Goal: Navigation & Orientation: Find specific page/section

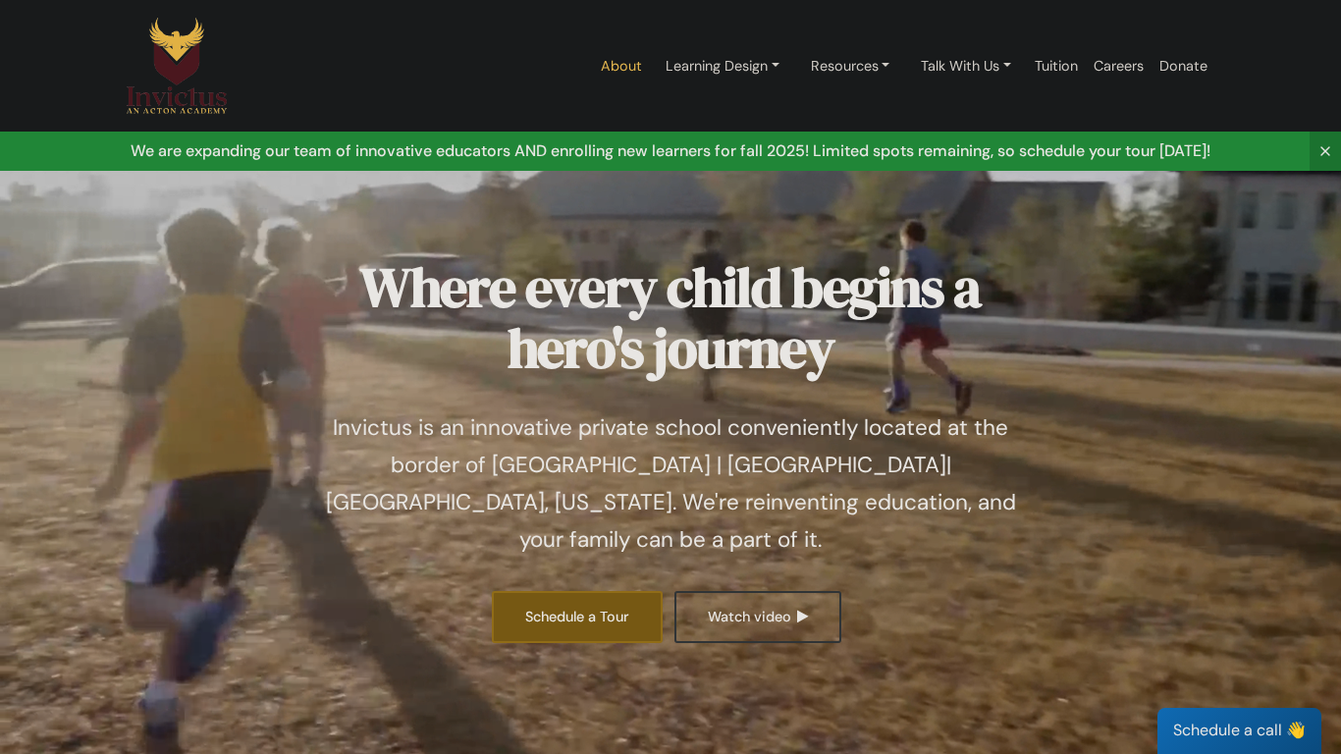
click at [627, 70] on link "About" at bounding box center [621, 66] width 57 height 83
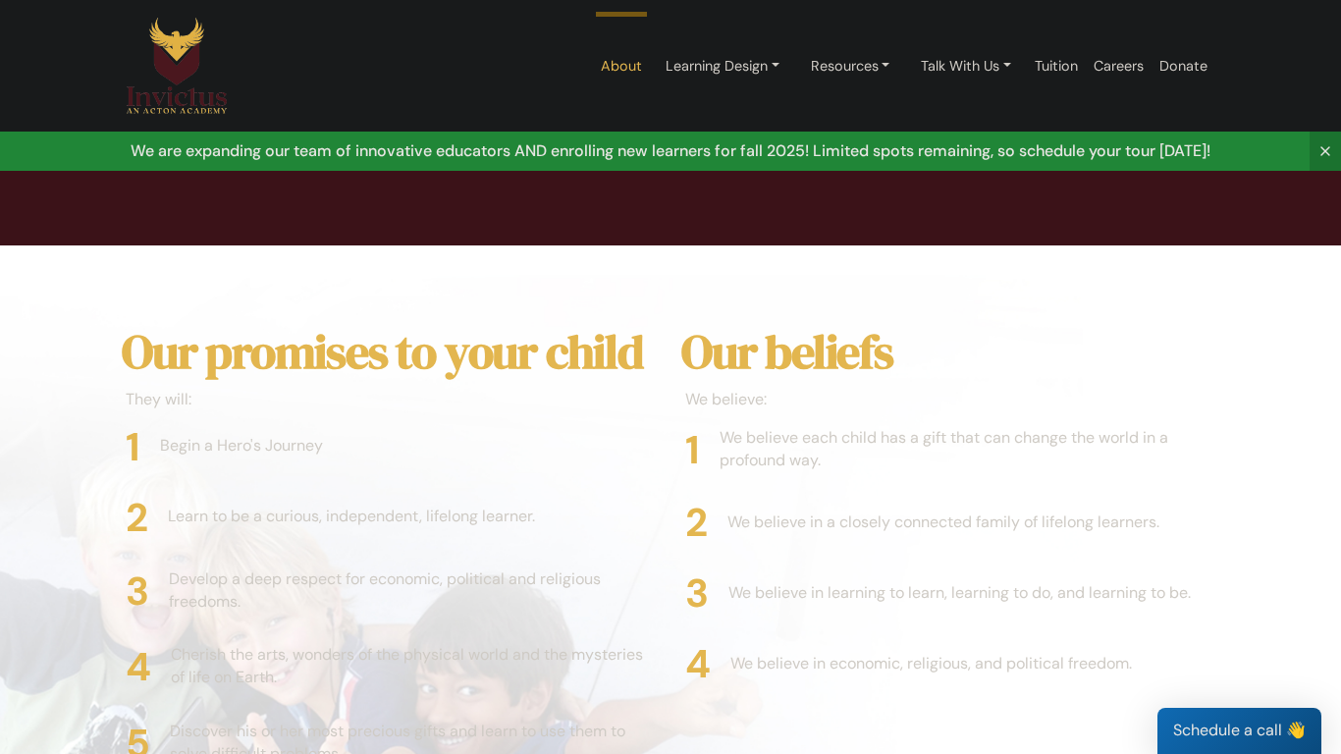
scroll to position [4371, 0]
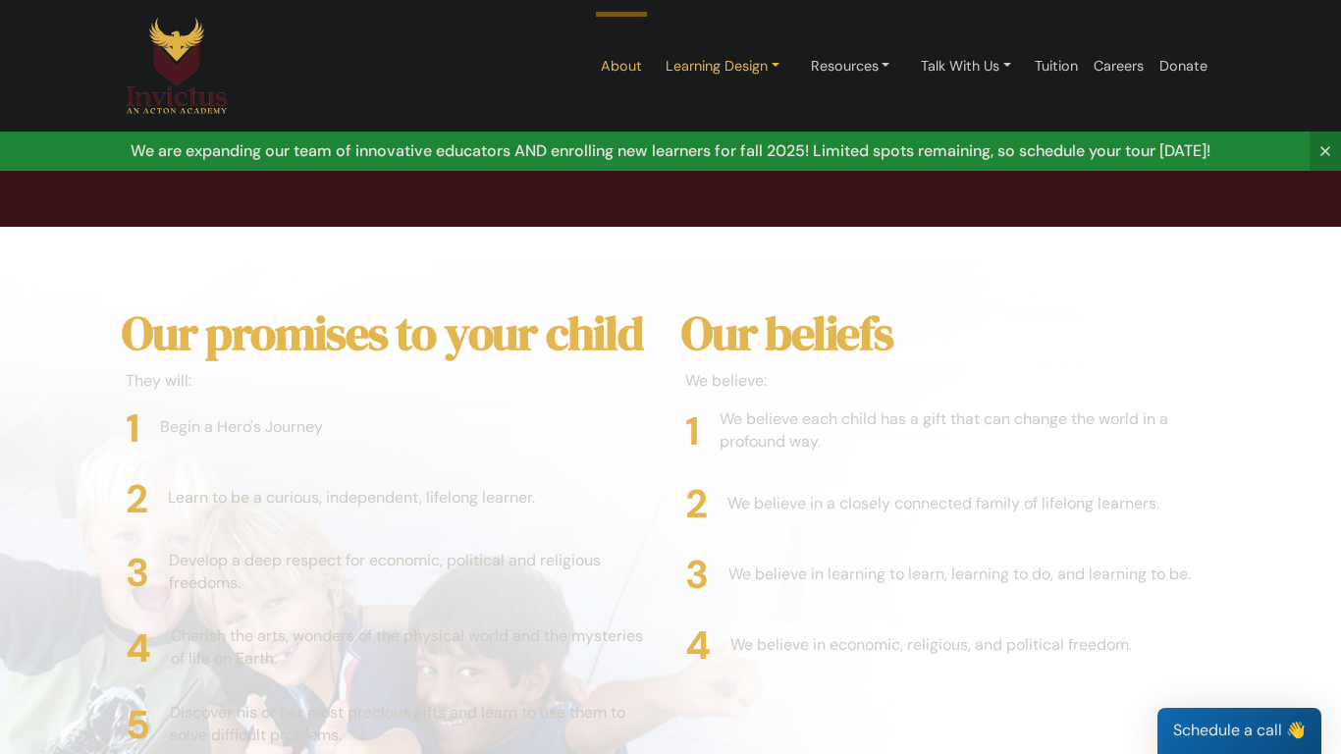
click at [687, 77] on link "Learning Design" at bounding box center [722, 66] width 145 height 36
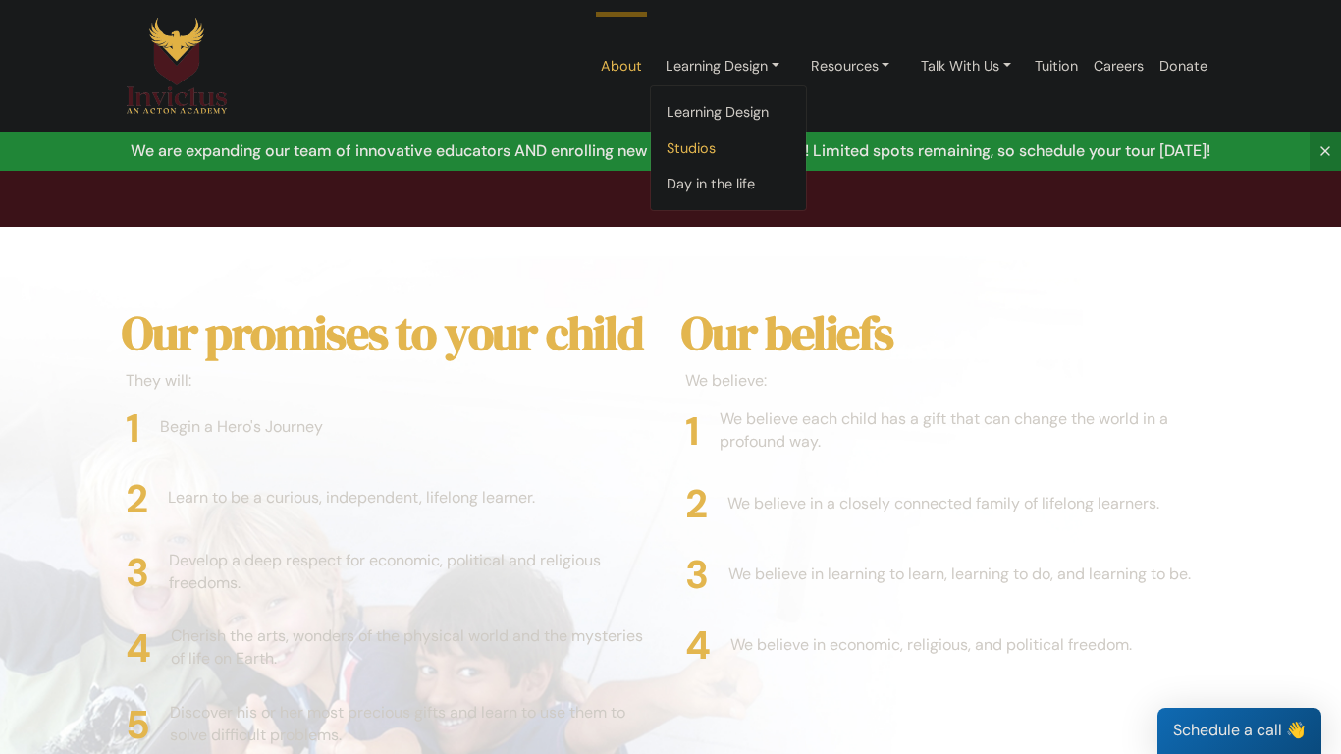
click at [695, 139] on link "Studios" at bounding box center [728, 149] width 155 height 36
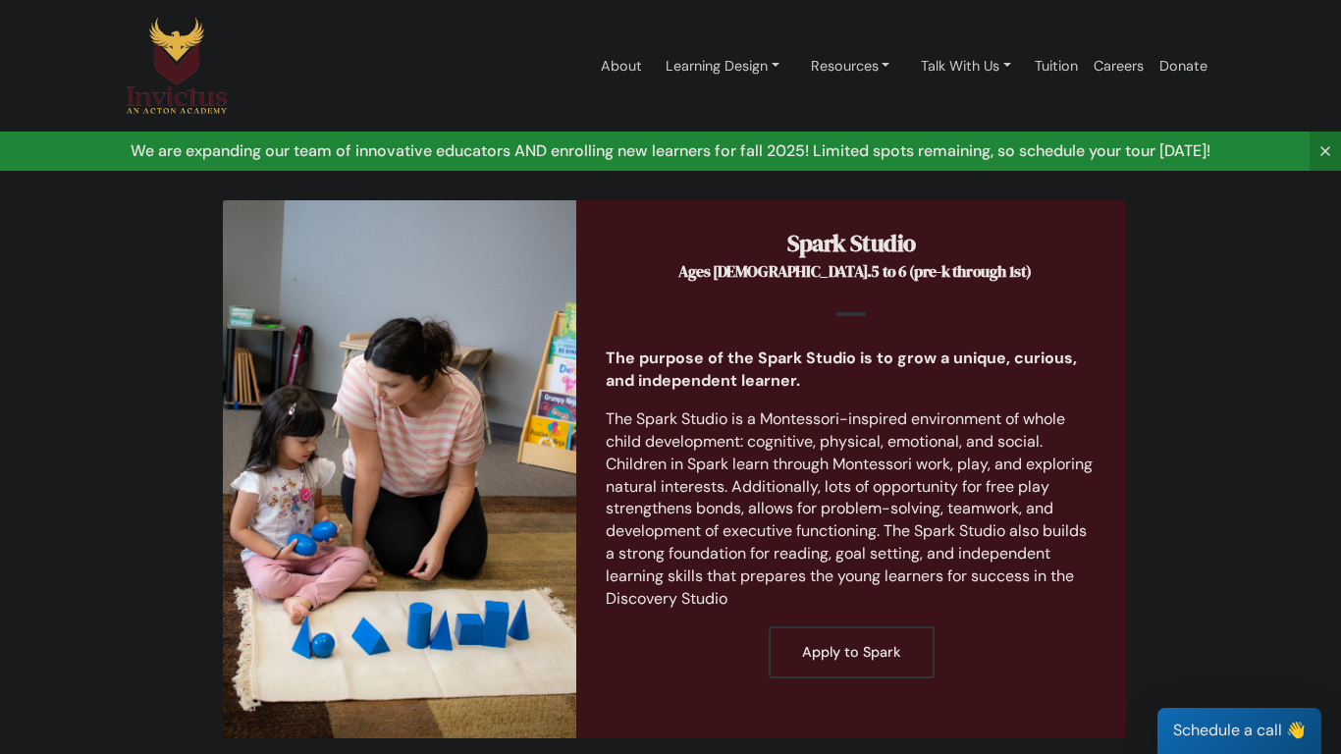
scroll to position [303, 0]
